Goal: Navigation & Orientation: Understand site structure

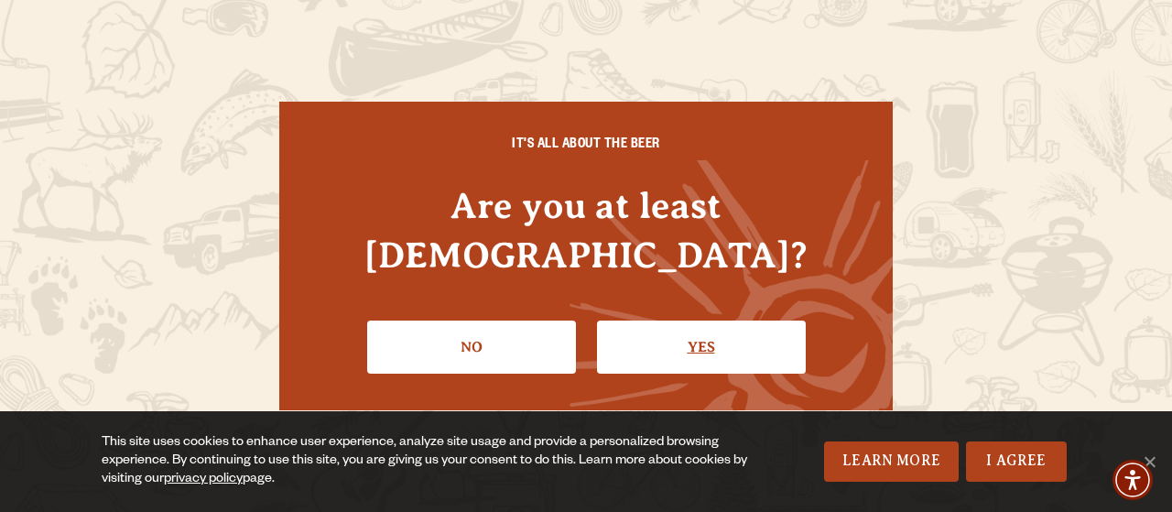
click at [707, 320] on link "Yes" at bounding box center [701, 346] width 209 height 53
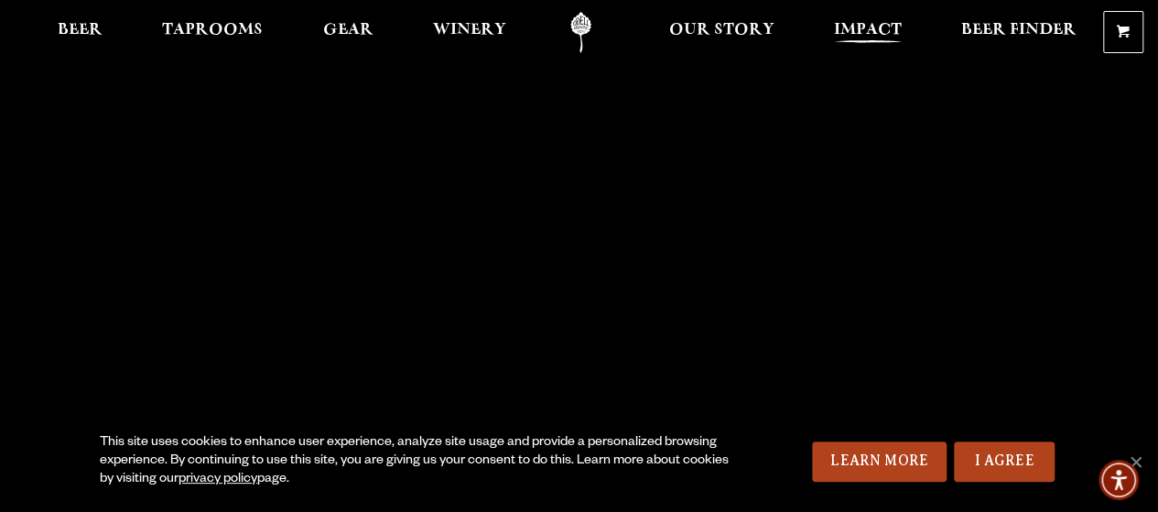
click at [882, 34] on span "Impact" at bounding box center [868, 30] width 68 height 15
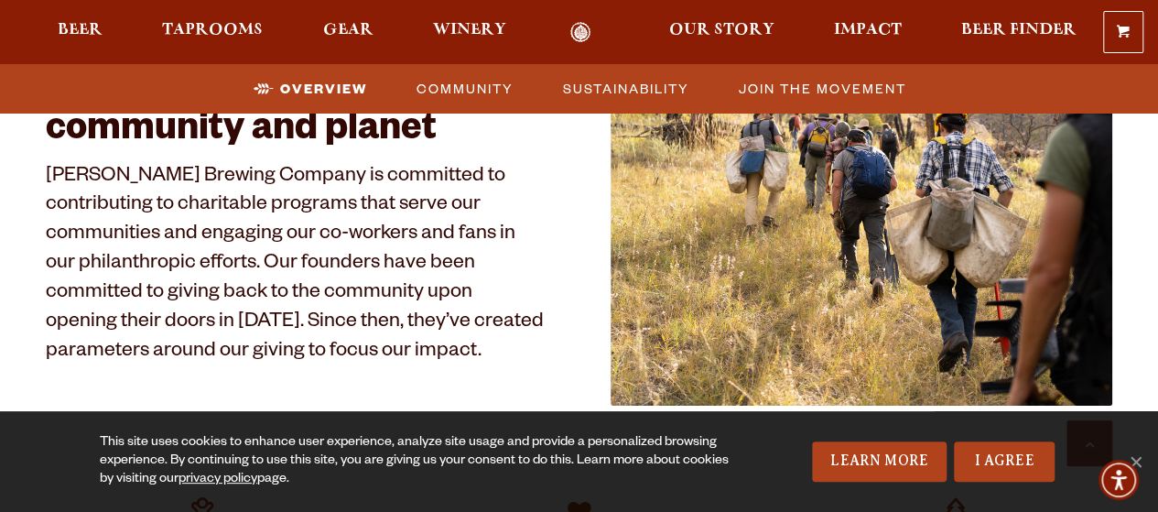
scroll to position [821, 0]
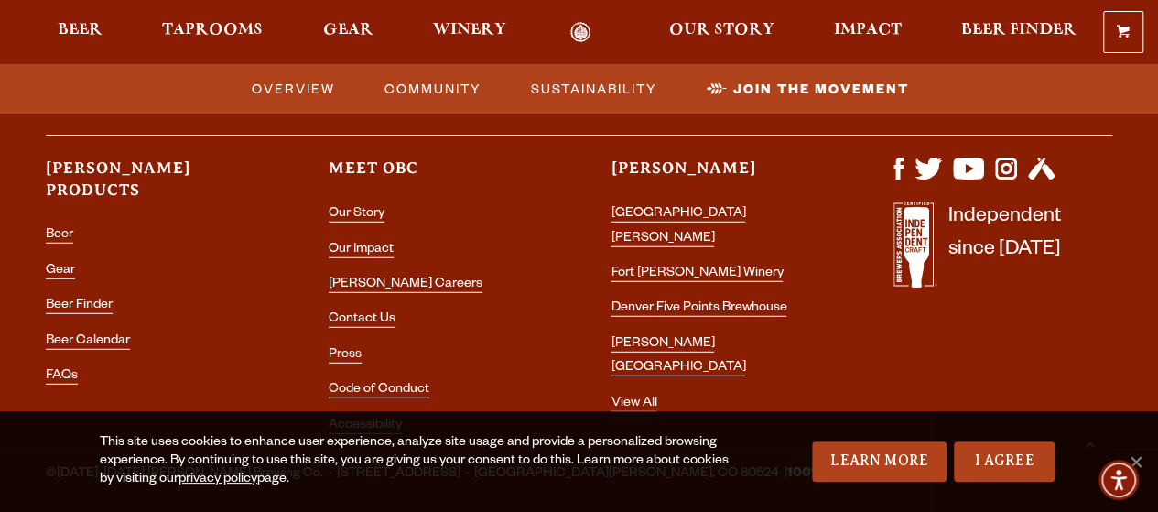
scroll to position [5877, 0]
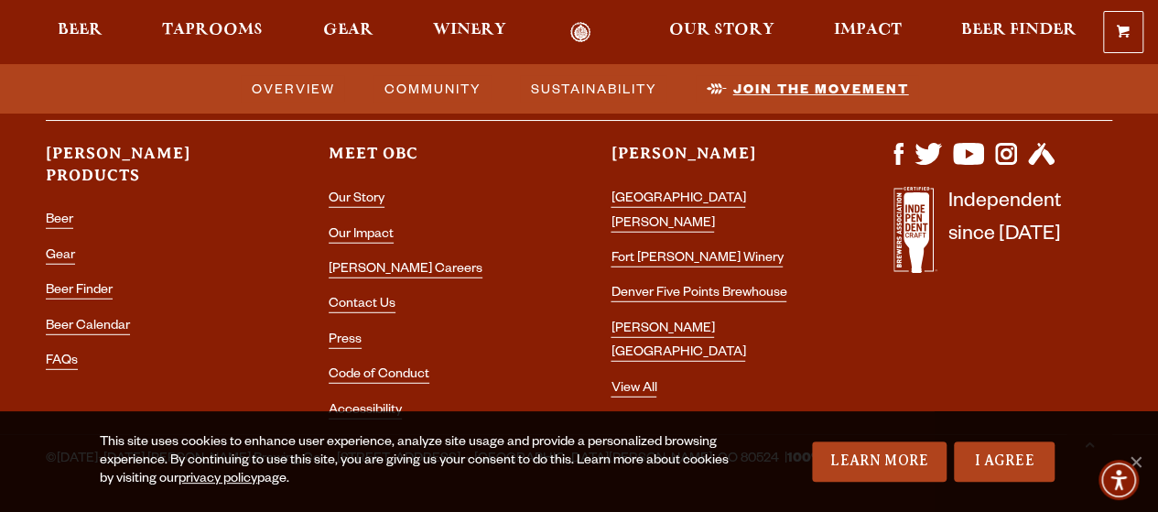
click at [790, 81] on span "Join the Movement" at bounding box center [821, 88] width 176 height 27
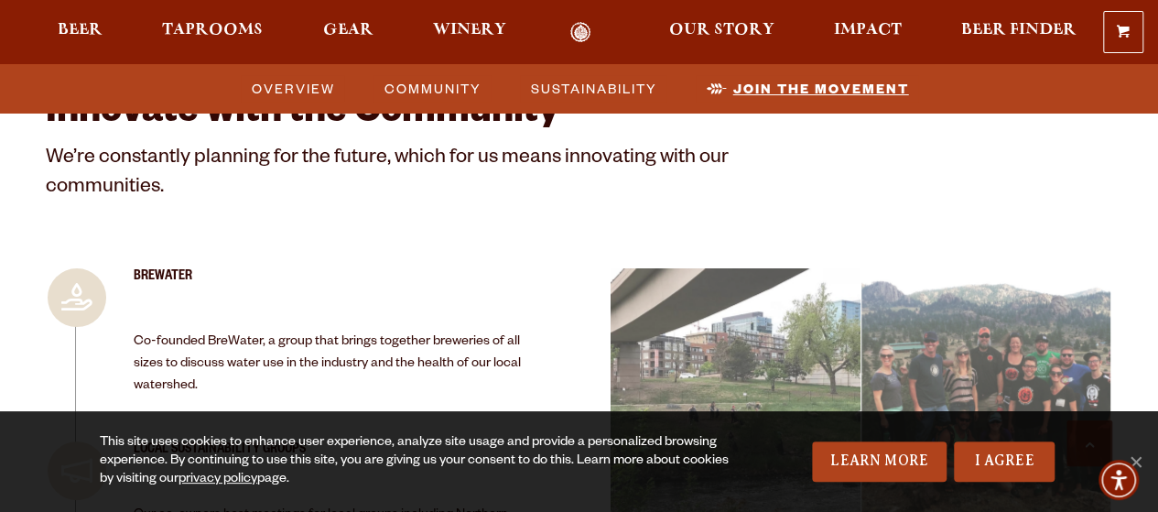
scroll to position [3853, 0]
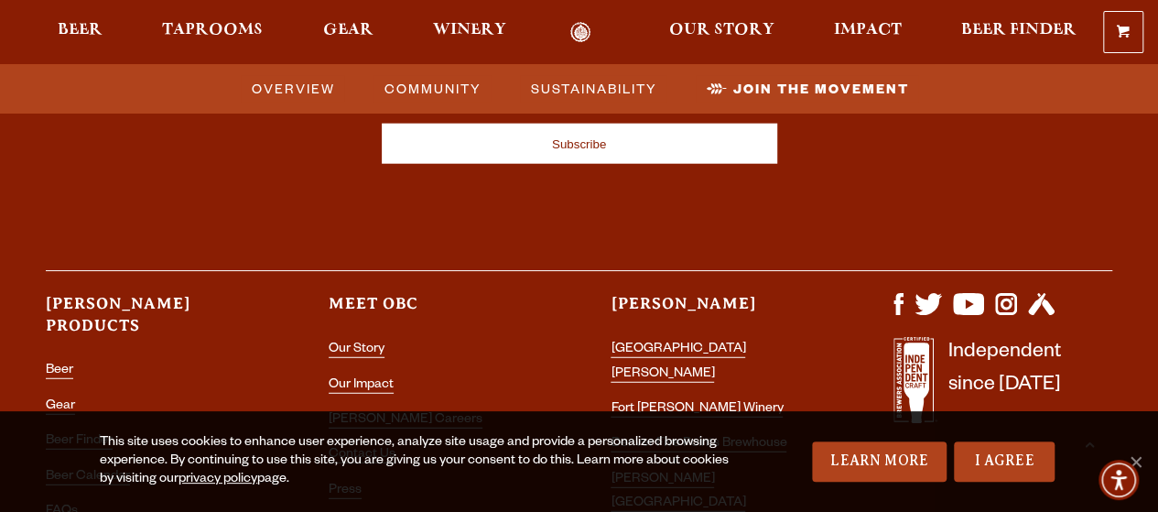
scroll to position [5913, 0]
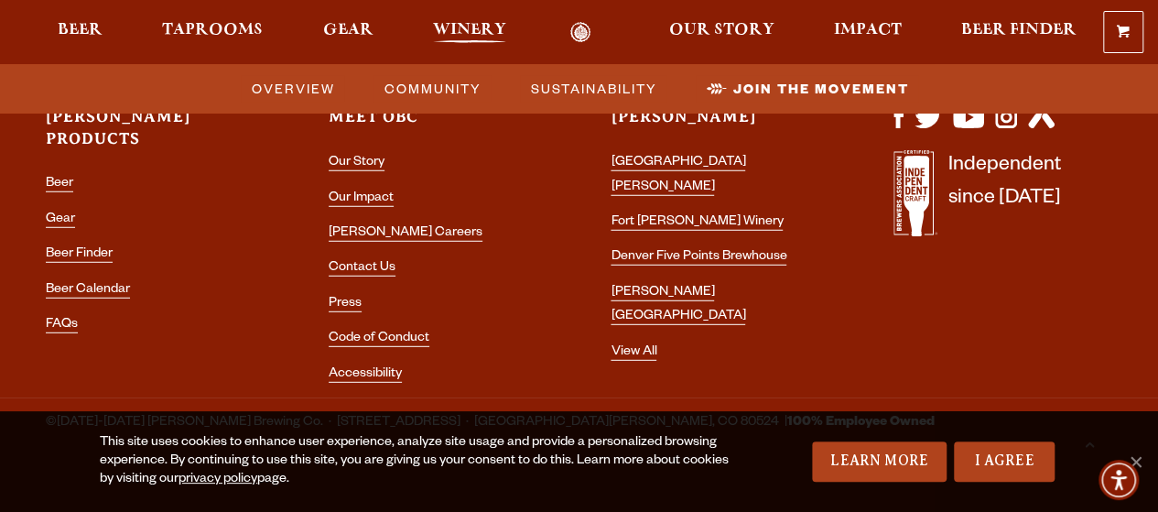
click at [456, 32] on span "Winery" at bounding box center [469, 30] width 73 height 15
click at [346, 38] on span "Gear" at bounding box center [348, 30] width 50 height 15
